Goal: Communication & Community: Answer question/provide support

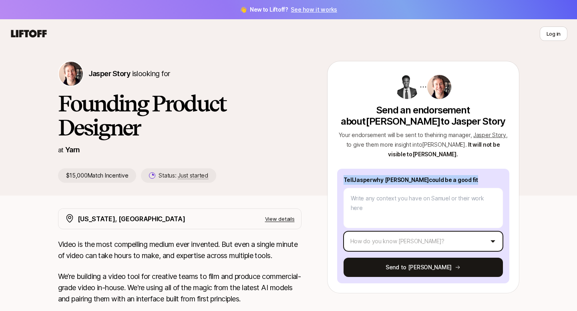
drag, startPoint x: 344, startPoint y: 178, endPoint x: 403, endPoint y: 238, distance: 84.7
click at [403, 238] on div "Tell [PERSON_NAME] why [PERSON_NAME] could be a good fit How do you know [PERSO…" at bounding box center [423, 226] width 172 height 115
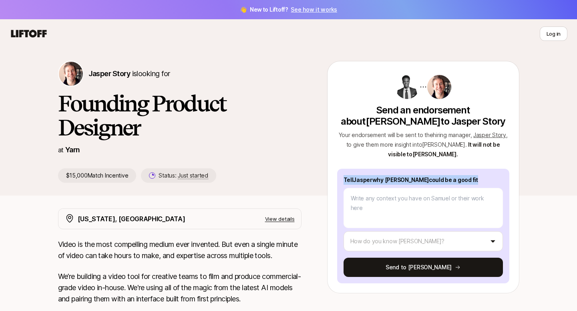
copy p "Tell [PERSON_NAME] why [PERSON_NAME] could be a good fit"
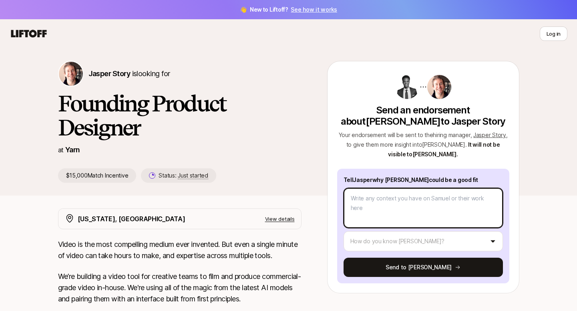
click at [442, 214] on textarea at bounding box center [423, 208] width 159 height 40
paste textarea "I believe [PERSON_NAME] would be a great fit because I’ve had the opportunity t…"
type textarea "I believe [PERSON_NAME] would be a great fit because I’ve had the opportunity t…"
type textarea "x"
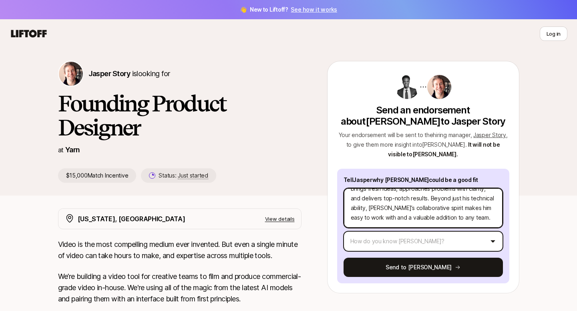
type textarea "I believe [PERSON_NAME] would be a great fit because I’ve had the opportunity t…"
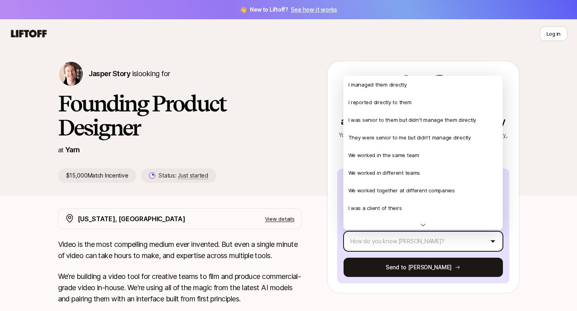
click at [442, 237] on html "👋 New to Liftoff? See how it works Log in Log in Jasper Story is looking for Fo…" at bounding box center [288, 155] width 577 height 311
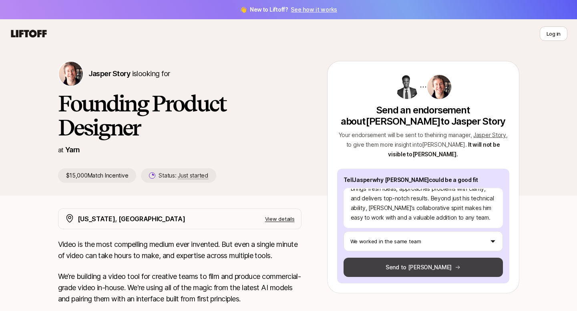
click at [456, 267] on button "Send to [PERSON_NAME]" at bounding box center [423, 266] width 159 height 19
type textarea "x"
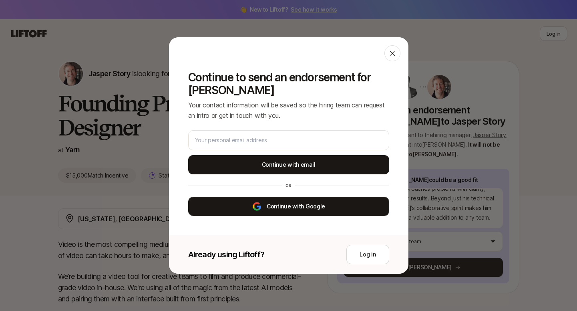
click at [312, 201] on button "Continue with Google" at bounding box center [288, 206] width 201 height 19
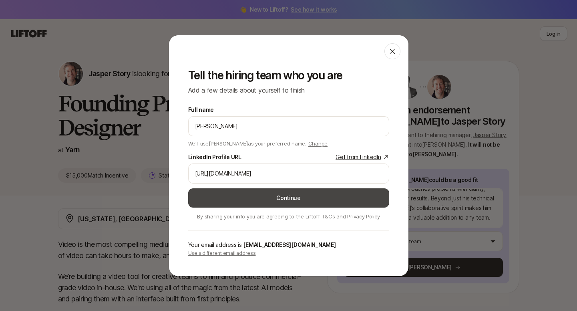
type input "[URL][DOMAIN_NAME]"
click at [289, 198] on button "Continue" at bounding box center [288, 197] width 201 height 19
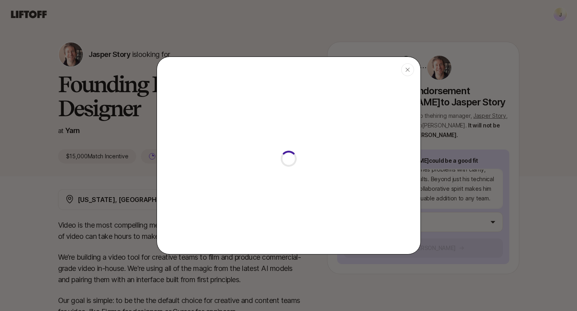
type textarea "x"
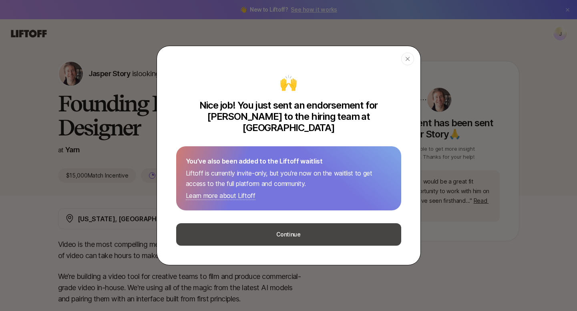
click at [285, 229] on button "Continue" at bounding box center [288, 234] width 225 height 22
